Goal: Obtain resource: Download file/media

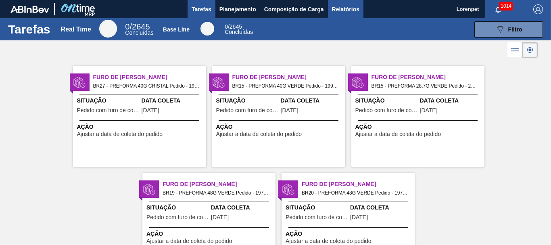
click at [345, 10] on span "Relatórios" at bounding box center [345, 9] width 27 height 10
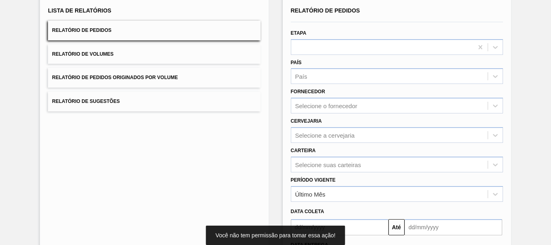
scroll to position [129, 0]
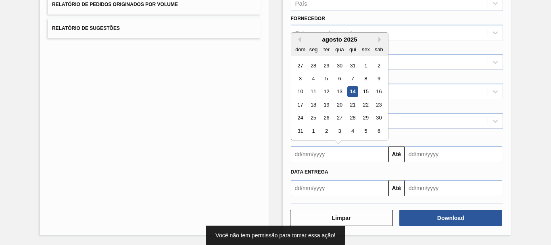
click at [314, 153] on input "text" at bounding box center [340, 154] width 98 height 16
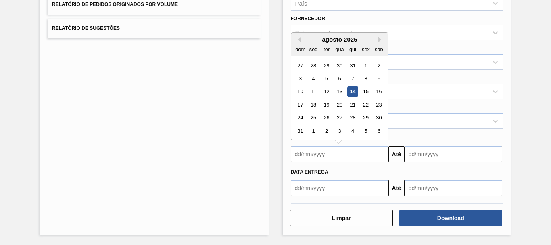
drag, startPoint x: 298, startPoint y: 66, endPoint x: 314, endPoint y: 81, distance: 21.7
click at [299, 67] on div "27" at bounding box center [300, 65] width 11 height 11
type input "[DATE]"
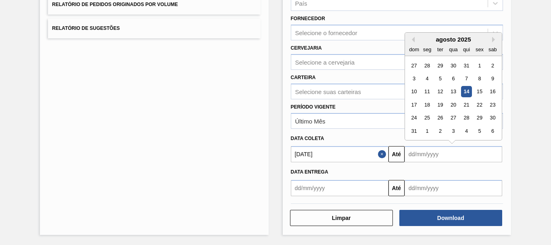
click at [427, 149] on input "text" at bounding box center [454, 154] width 98 height 16
click at [491, 129] on div "6" at bounding box center [493, 131] width 11 height 11
type input "[DATE]"
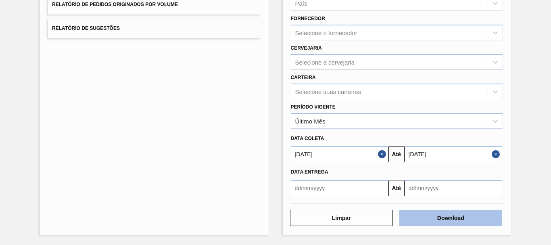
click at [450, 224] on button "Download" at bounding box center [451, 218] width 103 height 16
